Goal: Task Accomplishment & Management: Manage account settings

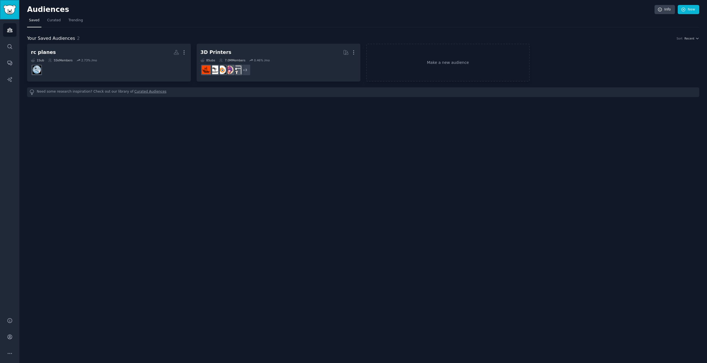
click at [7, 6] on img "Sidebar" at bounding box center [9, 10] width 13 height 10
click at [5, 337] on link "Account" at bounding box center [10, 337] width 14 height 14
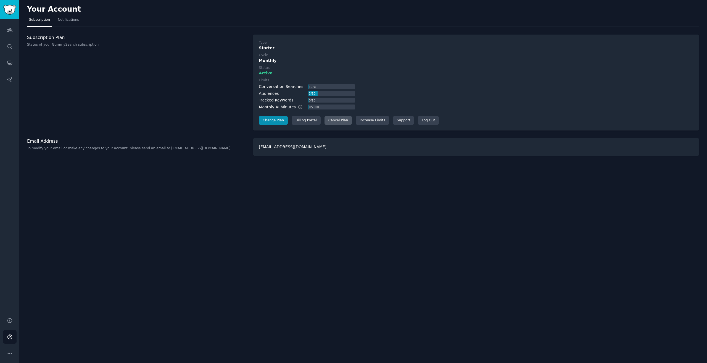
click at [334, 119] on div "Cancel Plan" at bounding box center [338, 120] width 27 height 9
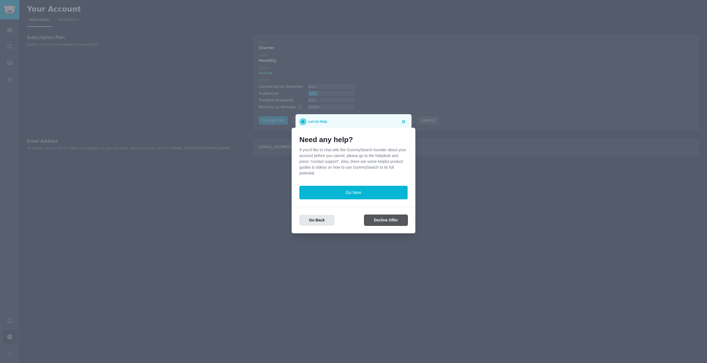
click at [391, 220] on button "Decline Offer" at bounding box center [385, 220] width 43 height 11
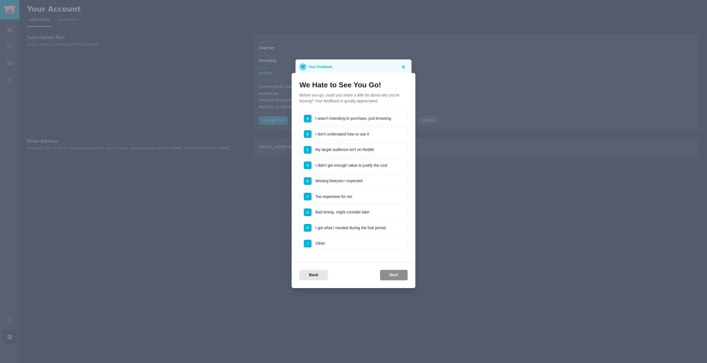
click at [331, 239] on li "I Other" at bounding box center [353, 243] width 108 height 14
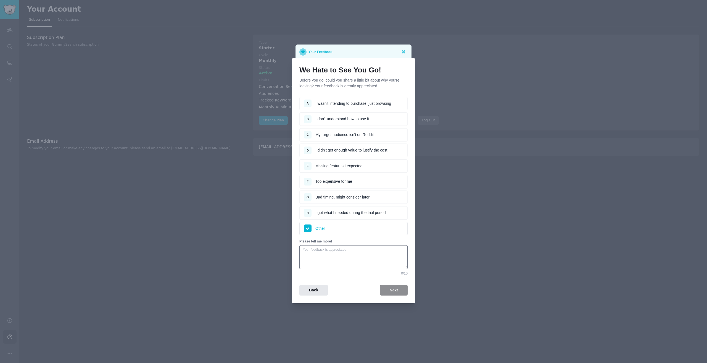
click at [392, 290] on div "Back Next" at bounding box center [354, 289] width 124 height 11
click at [331, 117] on li "B I don't understand how to use it" at bounding box center [353, 119] width 108 height 14
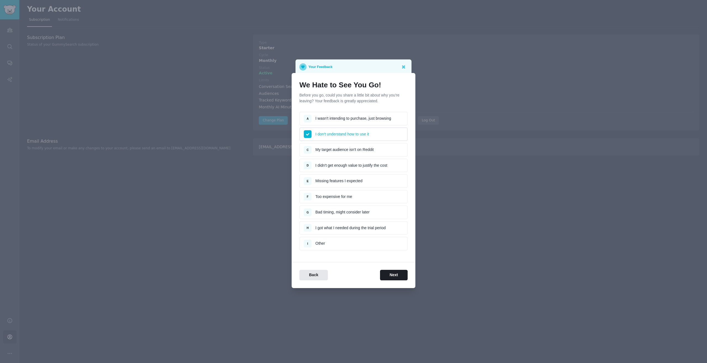
click at [392, 280] on div "We Hate to See You Go! Before you go, could you share a little bit about why yo…" at bounding box center [354, 180] width 124 height 215
click at [393, 276] on button "Next" at bounding box center [394, 275] width 28 height 11
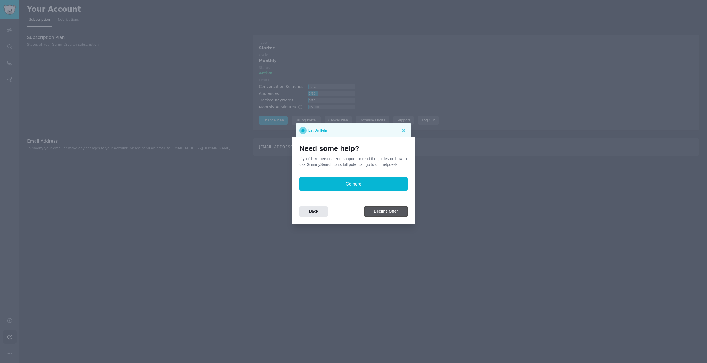
click at [382, 210] on button "Decline Offer" at bounding box center [385, 211] width 43 height 11
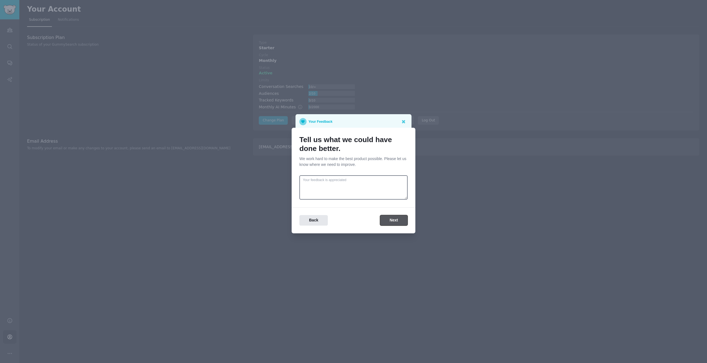
click at [393, 218] on button "Next" at bounding box center [394, 220] width 28 height 11
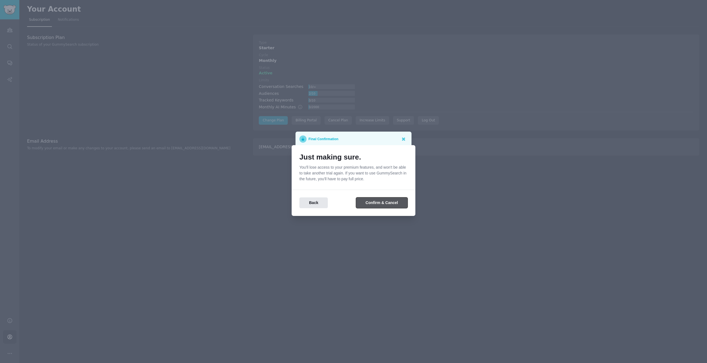
click at [380, 202] on button "Confirm & Cancel" at bounding box center [382, 202] width 52 height 11
